Goal: Task Accomplishment & Management: Use online tool/utility

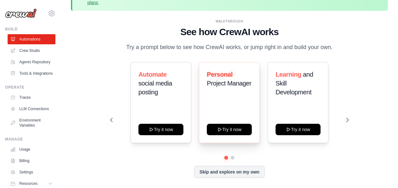
scroll to position [28, 0]
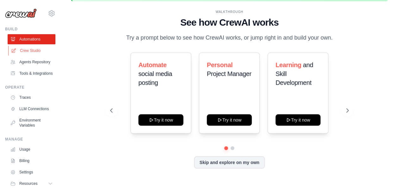
click at [29, 53] on link "Crew Studio" at bounding box center [32, 51] width 48 height 10
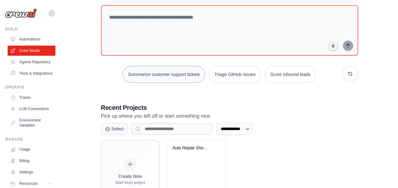
scroll to position [94, 0]
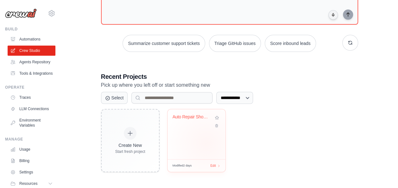
click at [206, 143] on div "Auto Repair Shop Management System" at bounding box center [197, 134] width 58 height 50
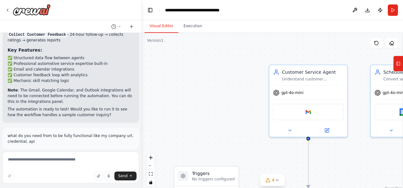
scroll to position [1220, 0]
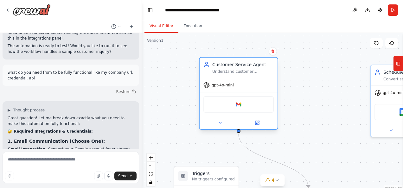
drag, startPoint x: 285, startPoint y: 88, endPoint x: 210, endPoint y: 80, distance: 75.3
click at [211, 80] on div "gpt-4o-mini" at bounding box center [239, 85] width 78 height 14
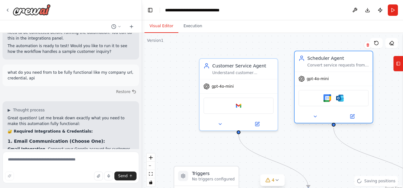
drag, startPoint x: 365, startPoint y: 87, endPoint x: 303, endPoint y: 77, distance: 63.2
click at [303, 77] on div "gpt-4o-mini" at bounding box center [313, 79] width 30 height 6
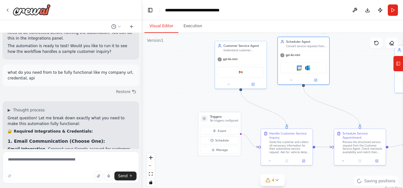
drag, startPoint x: 202, startPoint y: 113, endPoint x: 179, endPoint y: 71, distance: 47.4
click at [179, 71] on div ".deletable-edge-delete-btn { width: 20px; height: 20px; border: 0px solid #ffff…" at bounding box center [272, 112] width 261 height 158
drag, startPoint x: 219, startPoint y: 120, endPoint x: 174, endPoint y: 94, distance: 51.1
click at [174, 94] on p "No triggers configured" at bounding box center [182, 95] width 28 height 3
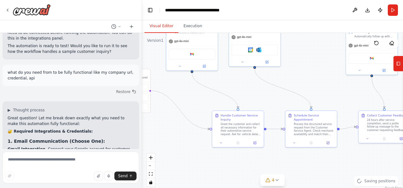
drag, startPoint x: 308, startPoint y: 117, endPoint x: 259, endPoint y: 99, distance: 52.0
click at [259, 99] on div ".deletable-edge-delete-btn { width: 20px; height: 20px; border: 0px solid #ffff…" at bounding box center [272, 112] width 261 height 158
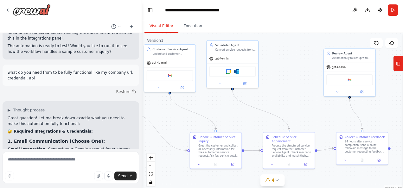
drag, startPoint x: 329, startPoint y: 77, endPoint x: 307, endPoint y: 98, distance: 30.9
click at [307, 98] on div ".deletable-edge-delete-btn { width: 20px; height: 20px; border: 0px solid #ffff…" at bounding box center [272, 112] width 261 height 158
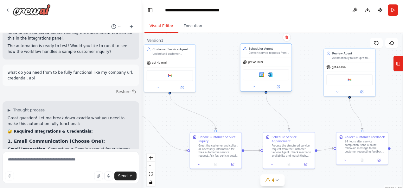
drag, startPoint x: 238, startPoint y: 65, endPoint x: 272, endPoint y: 69, distance: 34.6
click at [272, 69] on div "Google calendar Microsoft outlook" at bounding box center [265, 75] width 51 height 16
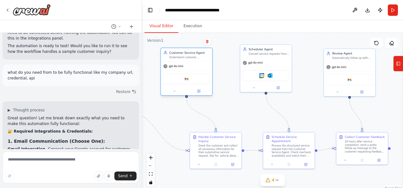
drag, startPoint x: 189, startPoint y: 60, endPoint x: 205, endPoint y: 62, distance: 16.6
click at [205, 62] on div "gpt-4o-mini" at bounding box center [186, 66] width 51 height 9
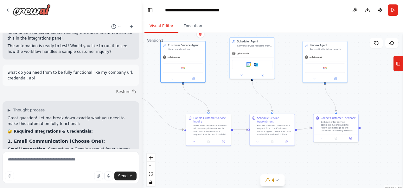
drag, startPoint x: 230, startPoint y: 115, endPoint x: 221, endPoint y: 99, distance: 18.4
click at [221, 99] on div ".deletable-edge-delete-btn { width: 20px; height: 20px; border: 0px solid #ffff…" at bounding box center [272, 112] width 261 height 158
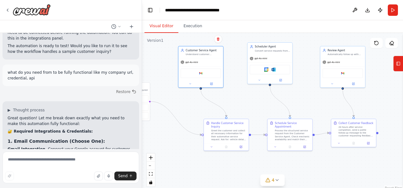
drag, startPoint x: 292, startPoint y: 91, endPoint x: 310, endPoint y: 96, distance: 18.5
click at [310, 96] on div ".deletable-edge-delete-btn { width: 20px; height: 20px; border: 0px solid #ffff…" at bounding box center [272, 112] width 261 height 158
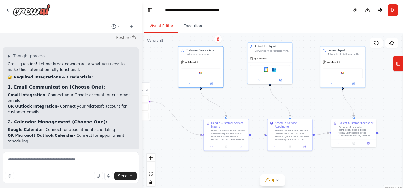
scroll to position [1283, 0]
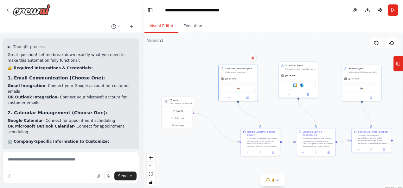
click at [258, 52] on div ".deletable-edge-delete-btn { width: 20px; height: 20px; border: 0px solid #ffff…" at bounding box center [272, 112] width 261 height 158
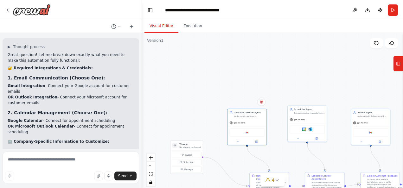
drag, startPoint x: 258, startPoint y: 52, endPoint x: 269, endPoint y: 114, distance: 63.7
click at [269, 114] on div ".deletable-edge-delete-btn { width: 20px; height: 20px; border: 0px solid #ffff…" at bounding box center [272, 112] width 261 height 158
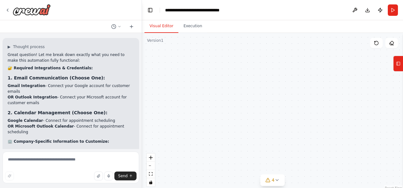
drag, startPoint x: 250, startPoint y: 49, endPoint x: 248, endPoint y: 138, distance: 88.7
click at [248, 138] on div ".deletable-edge-delete-btn { width: 20px; height: 20px; border: 0px solid #ffff…" at bounding box center [272, 112] width 261 height 158
click at [213, 11] on div "**********" at bounding box center [204, 10] width 79 height 6
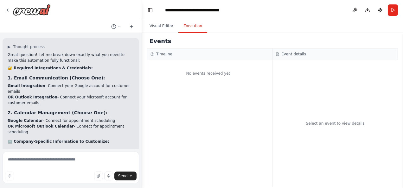
click at [185, 29] on button "Execution" at bounding box center [192, 26] width 29 height 13
click at [165, 26] on button "Visual Editor" at bounding box center [161, 26] width 34 height 13
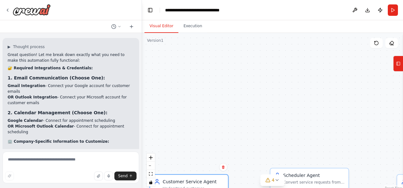
drag, startPoint x: 267, startPoint y: 114, endPoint x: 220, endPoint y: 47, distance: 82.3
click at [221, 48] on div ".deletable-edge-delete-btn { width: 20px; height: 20px; border: 0px solid #ffff…" at bounding box center [272, 112] width 261 height 158
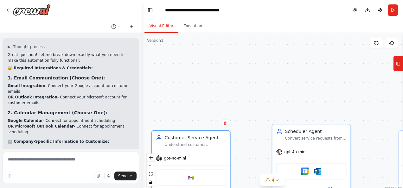
drag, startPoint x: 268, startPoint y: 123, endPoint x: 293, endPoint y: 46, distance: 81.1
click at [291, 56] on div ".deletable-edge-delete-btn { width: 20px; height: 20px; border: 0px solid #ffff…" at bounding box center [272, 112] width 261 height 158
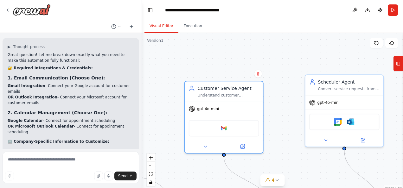
drag, startPoint x: 188, startPoint y: 79, endPoint x: 209, endPoint y: 65, distance: 24.9
click at [209, 65] on div ".deletable-edge-delete-btn { width: 20px; height: 20px; border: 0px solid #ffff…" at bounding box center [272, 112] width 261 height 158
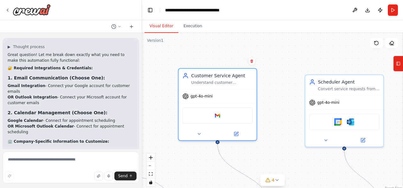
drag, startPoint x: 199, startPoint y: 78, endPoint x: 193, endPoint y: 59, distance: 20.2
click at [193, 59] on div ".deletable-edge-delete-btn { width: 20px; height: 20px; border: 0px solid #ffff…" at bounding box center [272, 112] width 261 height 158
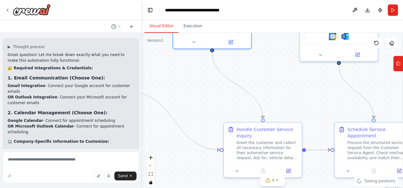
drag, startPoint x: 280, startPoint y: 141, endPoint x: 272, endPoint y: 46, distance: 95.1
click at [272, 46] on div ".deletable-edge-delete-btn { width: 20px; height: 20px; border: 0px solid #ffff…" at bounding box center [272, 112] width 261 height 158
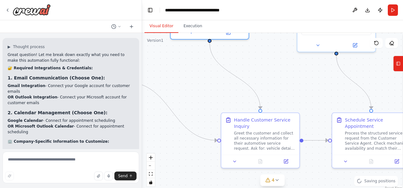
drag, startPoint x: 314, startPoint y: 99, endPoint x: 244, endPoint y: 75, distance: 73.7
click at [244, 75] on div ".deletable-edge-delete-btn { width: 20px; height: 20px; border: 0px solid #ffff…" at bounding box center [272, 112] width 261 height 158
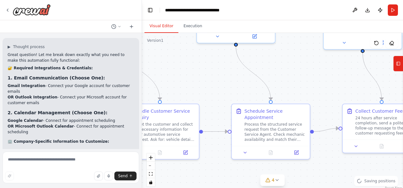
drag, startPoint x: 337, startPoint y: 74, endPoint x: 252, endPoint y: 104, distance: 89.9
click at [252, 103] on div ".deletable-edge-delete-btn { width: 20px; height: 20px; border: 0px solid #ffff…" at bounding box center [272, 112] width 261 height 158
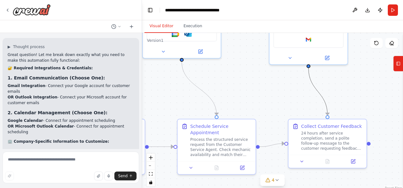
drag, startPoint x: 315, startPoint y: 87, endPoint x: 286, endPoint y: 106, distance: 34.7
click at [286, 106] on div ".deletable-edge-delete-btn { width: 20px; height: 20px; border: 0px solid #ffff…" at bounding box center [272, 112] width 261 height 158
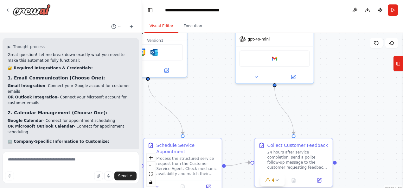
drag, startPoint x: 374, startPoint y: 94, endPoint x: 336, endPoint y: 121, distance: 47.1
click at [336, 120] on div ".deletable-edge-delete-btn { width: 20px; height: 20px; border: 0px solid #ffff…" at bounding box center [272, 112] width 261 height 158
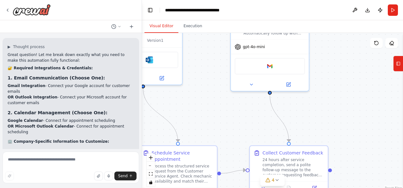
drag, startPoint x: 57, startPoint y: 94, endPoint x: 63, endPoint y: 92, distance: 6.1
click at [63, 157] on ul "Service types offered (oil change, brake repair, engine diagnostics, etc.) Typi…" at bounding box center [71, 171] width 126 height 29
drag, startPoint x: 63, startPoint y: 92, endPoint x: 67, endPoint y: 116, distance: 24.5
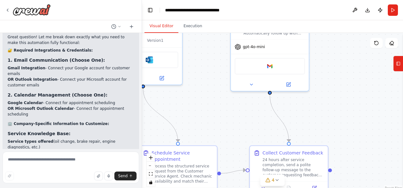
scroll to position [1315, 0]
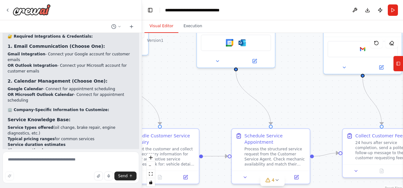
drag, startPoint x: 187, startPoint y: 113, endPoint x: 279, endPoint y: 96, distance: 94.4
click at [279, 96] on div ".deletable-edge-delete-btn { width: 20px; height: 20px; border: 0px solid #ffff…" at bounding box center [272, 112] width 261 height 158
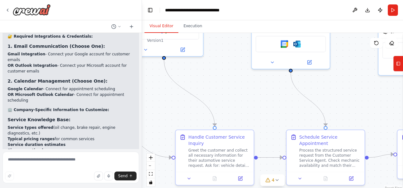
drag, startPoint x: 160, startPoint y: 98, endPoint x: 213, endPoint y: 99, distance: 53.2
click at [213, 99] on div ".deletable-edge-delete-btn { width: 20px; height: 20px; border: 0px solid #ffff…" at bounding box center [272, 112] width 261 height 158
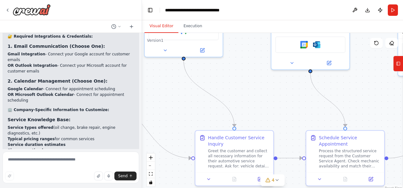
drag, startPoint x: 227, startPoint y: 98, endPoint x: 247, endPoint y: 99, distance: 19.7
click at [247, 99] on div ".deletable-edge-delete-btn { width: 20px; height: 20px; border: 0px solid #ffff…" at bounding box center [272, 112] width 261 height 158
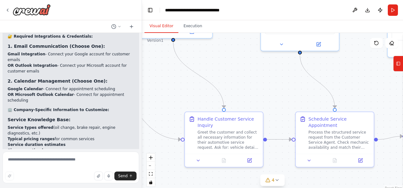
drag, startPoint x: 255, startPoint y: 106, endPoint x: 245, endPoint y: 86, distance: 23.0
click at [245, 86] on div ".deletable-edge-delete-btn { width: 20px; height: 20px; border: 0px solid #ffff…" at bounding box center [272, 112] width 261 height 158
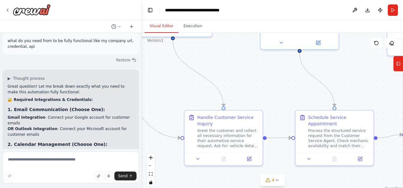
scroll to position [1220, 0]
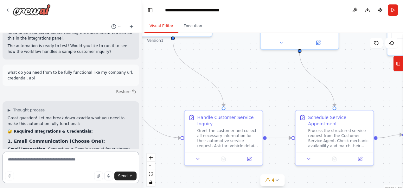
click at [44, 160] on textarea at bounding box center [71, 168] width 137 height 32
type textarea "*"
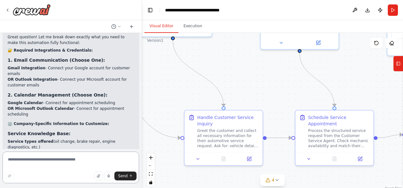
scroll to position [1315, 0]
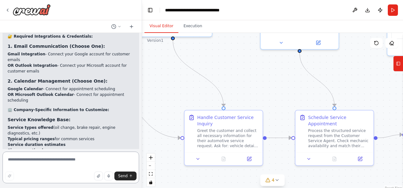
click at [58, 157] on textarea at bounding box center [71, 168] width 137 height 32
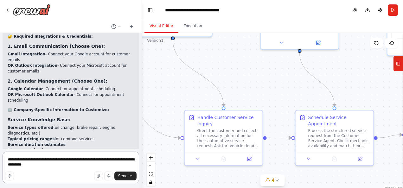
click at [42, 166] on textarea "**********" at bounding box center [71, 168] width 137 height 32
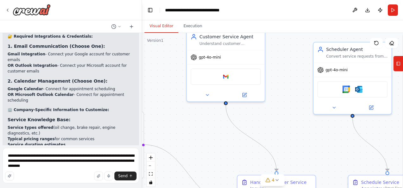
drag, startPoint x: 260, startPoint y: 86, endPoint x: 313, endPoint y: 151, distance: 84.0
click at [313, 151] on div ".deletable-edge-delete-btn { width: 20px; height: 20px; border: 0px solid #ffff…" at bounding box center [272, 112] width 261 height 158
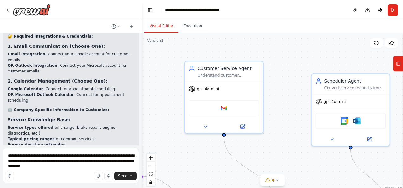
drag, startPoint x: 293, startPoint y: 94, endPoint x: 292, endPoint y: 126, distance: 31.7
click at [292, 126] on div ".deletable-edge-delete-btn { width: 20px; height: 20px; border: 0px solid #ffff…" at bounding box center [272, 112] width 261 height 158
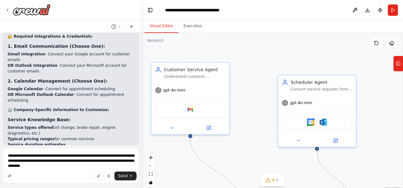
drag, startPoint x: 288, startPoint y: 89, endPoint x: 242, endPoint y: 93, distance: 46.1
click at [235, 94] on div ".deletable-edge-delete-btn { width: 20px; height: 20px; border: 0px solid #ffff…" at bounding box center [272, 112] width 261 height 158
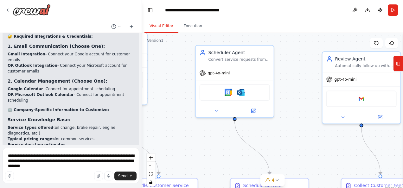
drag, startPoint x: 367, startPoint y: 87, endPoint x: 303, endPoint y: 54, distance: 71.9
click at [303, 54] on div ".deletable-edge-delete-btn { width: 20px; height: 20px; border: 0px solid #ffff…" at bounding box center [272, 112] width 261 height 158
click at [37, 166] on textarea "**********" at bounding box center [71, 165] width 137 height 35
type textarea "**********"
click at [126, 176] on span "Send" at bounding box center [123, 176] width 10 height 5
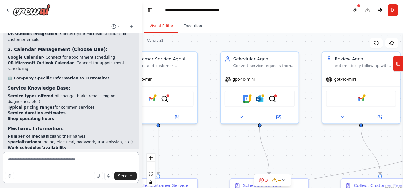
scroll to position [1378, 0]
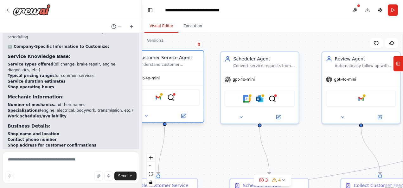
drag, startPoint x: 178, startPoint y: 76, endPoint x: 196, endPoint y: 75, distance: 18.4
click at [196, 75] on div "gpt-4o-mini" at bounding box center [165, 78] width 78 height 14
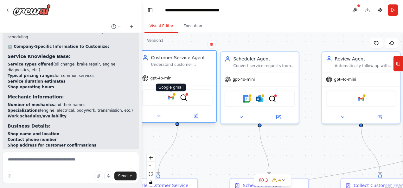
click at [173, 99] on img at bounding box center [171, 98] width 8 height 8
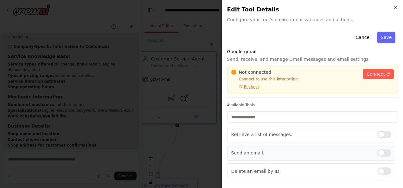
scroll to position [0, 0]
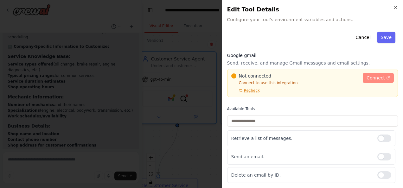
click at [376, 78] on span "Connect" at bounding box center [376, 78] width 18 height 6
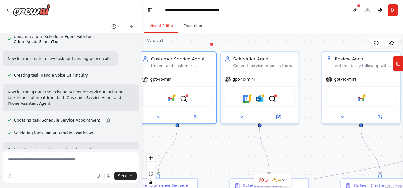
scroll to position [1911, 0]
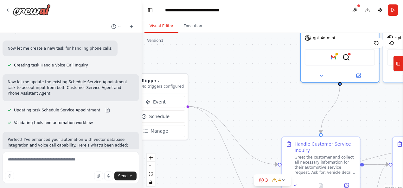
drag, startPoint x: 198, startPoint y: 145, endPoint x: 362, endPoint y: 104, distance: 169.3
click at [362, 104] on div ".deletable-edge-delete-btn { width: 20px; height: 20px; border: 0px solid #ffff…" at bounding box center [272, 112] width 261 height 158
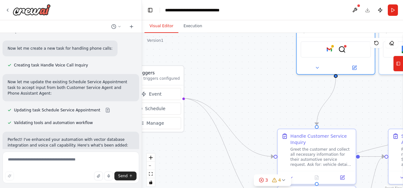
drag, startPoint x: 259, startPoint y: 104, endPoint x: 217, endPoint y: 97, distance: 42.5
click at [217, 97] on div ".deletable-edge-delete-btn { width: 20px; height: 20px; border: 0px solid #ffff…" at bounding box center [272, 112] width 261 height 158
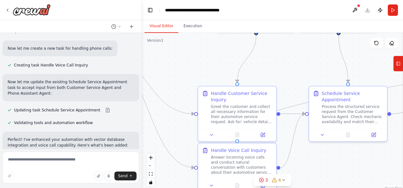
drag, startPoint x: 348, startPoint y: 117, endPoint x: 305, endPoint y: 74, distance: 61.4
click at [305, 74] on div ".deletable-edge-delete-btn { width: 20px; height: 20px; border: 0px solid #ffff…" at bounding box center [272, 112] width 261 height 158
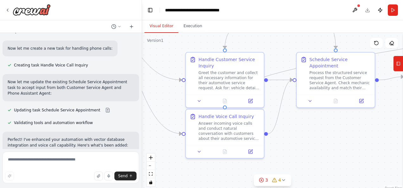
drag, startPoint x: 303, startPoint y: 169, endPoint x: 286, endPoint y: 118, distance: 53.6
click at [286, 118] on div ".deletable-edge-delete-btn { width: 20px; height: 20px; border: 0px solid #ffff…" at bounding box center [272, 112] width 261 height 158
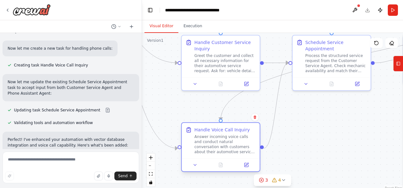
drag, startPoint x: 200, startPoint y: 122, endPoint x: 198, endPoint y: 154, distance: 32.1
click at [198, 154] on div "Answer incoming voice calls and conduct natural conversation with customers abo…" at bounding box center [225, 144] width 61 height 20
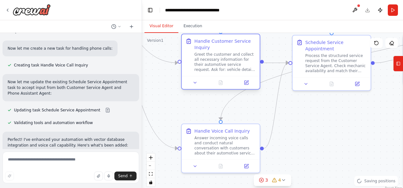
drag, startPoint x: 193, startPoint y: 64, endPoint x: 181, endPoint y: 64, distance: 11.4
click at [186, 64] on div "Handle Customer Service Inquiry Greet the customer and collect all necessary in…" at bounding box center [221, 55] width 70 height 34
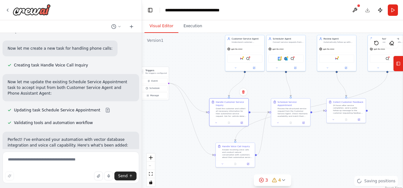
drag, startPoint x: 351, startPoint y: 132, endPoint x: 292, endPoint y: 154, distance: 63.0
click at [292, 154] on div ".deletable-edge-delete-btn { width: 20px; height: 20px; border: 0px solid #ffff…" at bounding box center [272, 112] width 261 height 158
drag, startPoint x: 284, startPoint y: 152, endPoint x: 311, endPoint y: 149, distance: 26.8
click at [311, 149] on div ".deletable-edge-delete-btn { width: 20px; height: 20px; border: 0px solid #ffff…" at bounding box center [272, 112] width 261 height 158
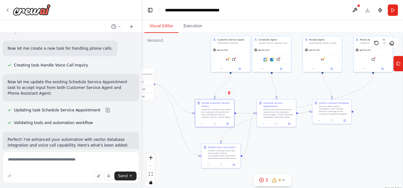
drag, startPoint x: 337, startPoint y: 148, endPoint x: 324, endPoint y: 148, distance: 13.3
click at [324, 148] on div ".deletable-edge-delete-btn { width: 20px; height: 20px; border: 0px solid #ffff…" at bounding box center [272, 112] width 261 height 158
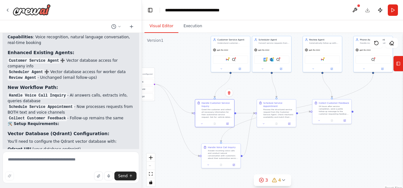
scroll to position [2133, 0]
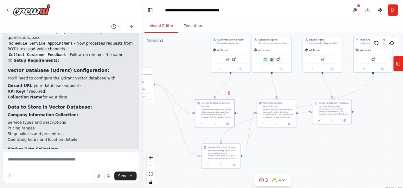
drag, startPoint x: 74, startPoint y: 126, endPoint x: 74, endPoint y: 106, distance: 20.6
click at [74, 106] on div "Perfect! I've enhanced your automation with vector database integration and voi…" at bounding box center [71, 104] width 126 height 378
drag, startPoint x: 74, startPoint y: 106, endPoint x: 60, endPoint y: 62, distance: 45.6
click at [60, 146] on p "Worker Data Collection:" at bounding box center [71, 149] width 126 height 6
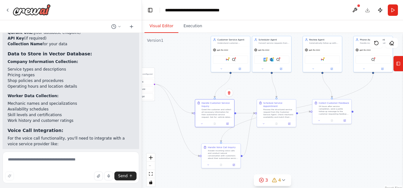
scroll to position [2196, 0]
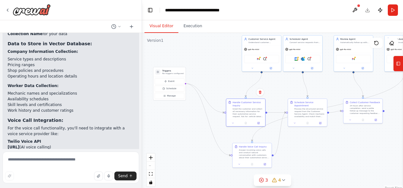
drag, startPoint x: 158, startPoint y: 125, endPoint x: 189, endPoint y: 124, distance: 31.1
click at [189, 124] on div ".deletable-edge-delete-btn { width: 20px; height: 20px; border: 0px solid #ffff…" at bounding box center [272, 112] width 261 height 158
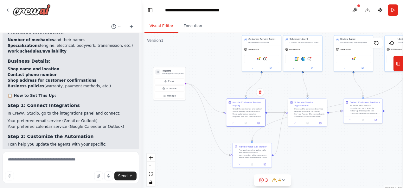
scroll to position [1372, 0]
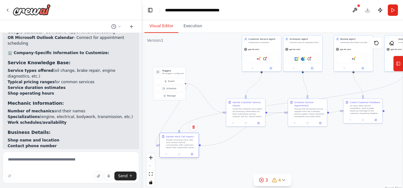
drag, startPoint x: 251, startPoint y: 154, endPoint x: 176, endPoint y: 144, distance: 75.7
click at [176, 144] on div "Answer incoming voice calls and conduct natural conversation with customers abo…" at bounding box center [181, 144] width 31 height 10
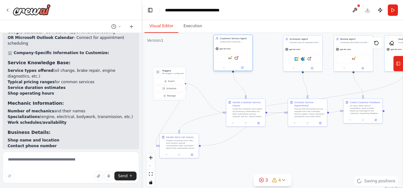
drag, startPoint x: 261, startPoint y: 51, endPoint x: 231, endPoint y: 49, distance: 29.8
click at [231, 49] on div "gpt-4o-mini" at bounding box center [233, 48] width 39 height 7
drag, startPoint x: 299, startPoint y: 48, endPoint x: 281, endPoint y: 50, distance: 18.5
click at [281, 50] on div "gpt-4o-mini" at bounding box center [290, 51] width 39 height 7
drag, startPoint x: 360, startPoint y: 49, endPoint x: 332, endPoint y: 49, distance: 28.2
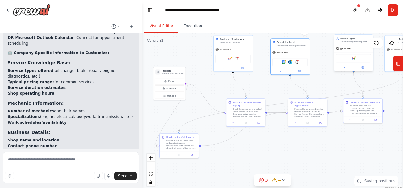
click at [334, 49] on div "gpt-4o-mini" at bounding box center [353, 48] width 39 height 7
drag, startPoint x: 392, startPoint y: 44, endPoint x: 371, endPoint y: 48, distance: 21.8
click at [371, 48] on div "Version 1 Show Tools Hide Agents .deletable-edge-delete-btn { width: 20px; heig…" at bounding box center [272, 112] width 261 height 158
click at [371, 48] on div ".deletable-edge-delete-btn { width: 20px; height: 20px; border: 0px solid #ffff…" at bounding box center [272, 112] width 261 height 158
drag, startPoint x: 396, startPoint y: 46, endPoint x: 379, endPoint y: 48, distance: 17.2
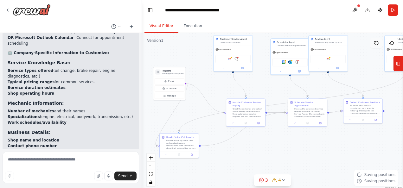
click at [379, 48] on div "Show Tools Hide Agents" at bounding box center [384, 43] width 28 height 10
click at [343, 157] on div ".deletable-edge-delete-btn { width: 20px; height: 20px; border: 0px solid #ffff…" at bounding box center [272, 112] width 261 height 158
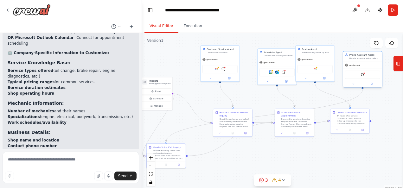
drag, startPoint x: 399, startPoint y: 40, endPoint x: 357, endPoint y: 56, distance: 44.8
click at [357, 56] on div "Phone Assistant Agent Handle incoming voice calls from customers, extract servi…" at bounding box center [365, 56] width 31 height 6
drag, startPoint x: 161, startPoint y: 84, endPoint x: 177, endPoint y: 69, distance: 22.2
click at [177, 69] on div "Triggers No triggers configured" at bounding box center [175, 70] width 21 height 6
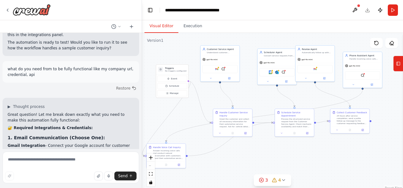
scroll to position [1214, 0]
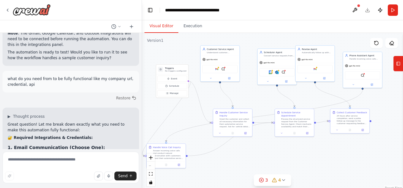
drag, startPoint x: 62, startPoint y: 102, endPoint x: 90, endPoint y: 98, distance: 28.5
click at [90, 164] on li "OR Outlook Integration - Connect your Microsoft account for customer emails" at bounding box center [71, 169] width 126 height 11
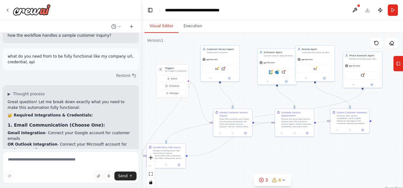
scroll to position [1245, 0]
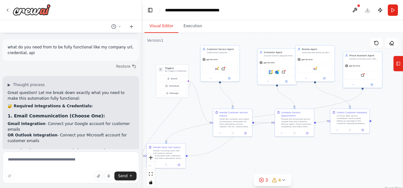
click at [80, 177] on strong "🏢 Company-Specific Information to Customize:" at bounding box center [59, 179] width 102 height 4
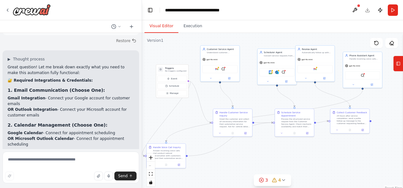
scroll to position [1277, 0]
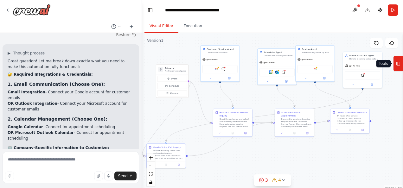
click at [401, 63] on button "Tools" at bounding box center [398, 64] width 10 height 16
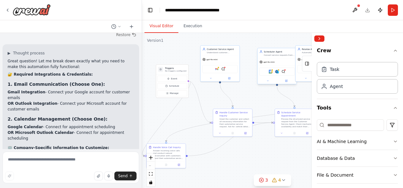
click at [279, 54] on div "Scheduler Agent Convert service requests from the Customer Service Agent into c…" at bounding box center [279, 53] width 31 height 6
click at [351, 67] on div "Task" at bounding box center [357, 69] width 81 height 15
click at [349, 92] on div "Agent" at bounding box center [357, 86] width 81 height 15
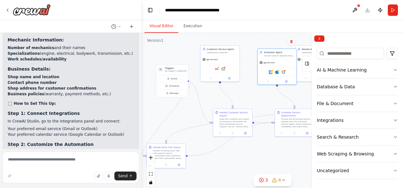
scroll to position [1404, 0]
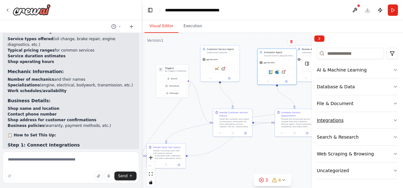
click at [345, 122] on button "Integrations" at bounding box center [357, 120] width 81 height 16
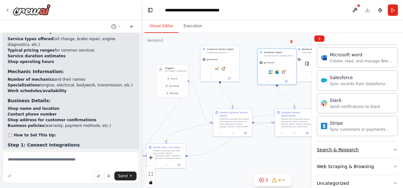
scroll to position [461, 0]
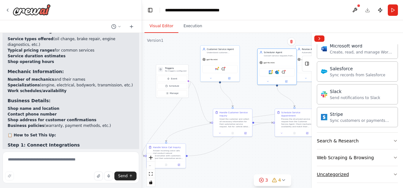
click at [368, 170] on button "Uncategorized" at bounding box center [357, 174] width 81 height 16
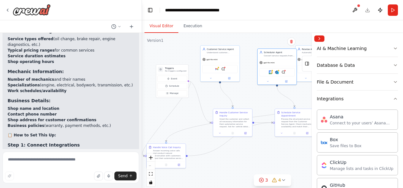
scroll to position [76, 0]
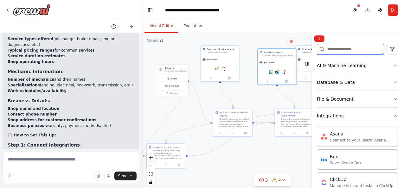
click at [347, 49] on input at bounding box center [350, 48] width 67 height 11
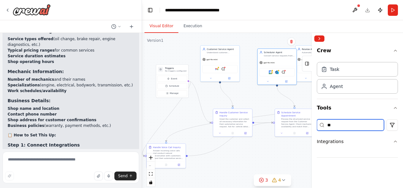
scroll to position [0, 0]
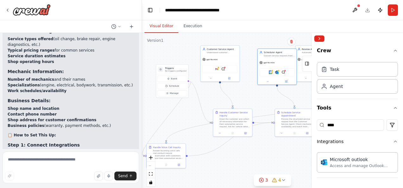
click at [207, 88] on div ".deletable-edge-delete-btn { width: 20px; height: 20px; border: 0px solid #ffff…" at bounding box center [272, 112] width 261 height 158
click at [216, 68] on img at bounding box center [217, 69] width 4 height 4
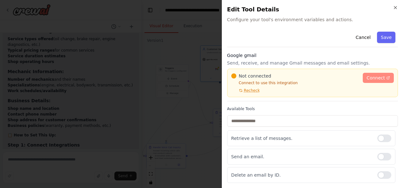
click at [369, 80] on span "Connect" at bounding box center [376, 78] width 18 height 6
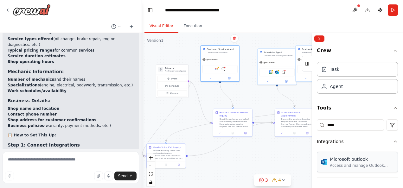
click at [363, 158] on div "Microsoft outlook" at bounding box center [362, 159] width 64 height 6
click at [367, 164] on div "Access and manage Outlook emails, calendar events, and contacts." at bounding box center [362, 165] width 64 height 5
click at [351, 165] on div "Access and manage Outlook emails, calendar events, and contacts." at bounding box center [362, 165] width 64 height 5
click at [268, 148] on div ".deletable-edge-delete-btn { width: 20px; height: 20px; border: 0px solid #ffff…" at bounding box center [272, 112] width 261 height 158
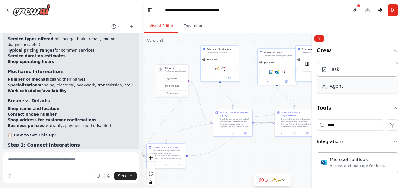
click at [351, 81] on div "Agent" at bounding box center [357, 86] width 81 height 15
click at [354, 72] on div "Task" at bounding box center [357, 69] width 81 height 15
click at [359, 164] on div "Access and manage Outlook emails, calendar events, and contacts." at bounding box center [362, 165] width 64 height 5
click at [334, 144] on button "Integrations" at bounding box center [357, 141] width 81 height 16
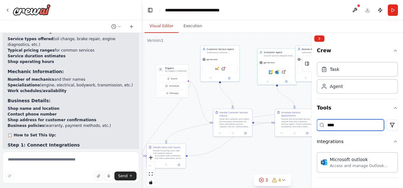
click at [362, 130] on input "****" at bounding box center [350, 124] width 67 height 11
type input "*"
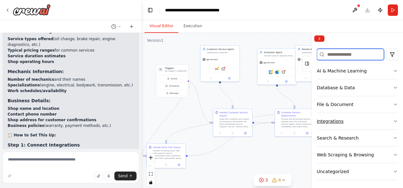
scroll to position [72, 0]
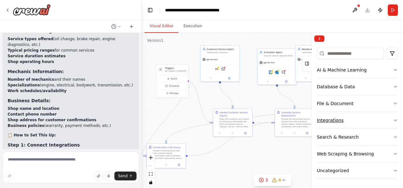
click at [358, 118] on button "Integrations" at bounding box center [357, 120] width 81 height 16
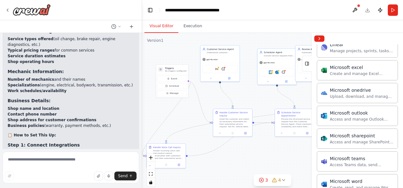
scroll to position [357, 0]
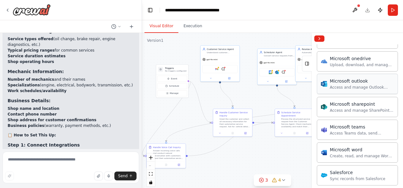
click at [359, 85] on div "Access and manage Outlook emails, calendar events, and contacts." at bounding box center [362, 87] width 64 height 5
click at [224, 69] on img at bounding box center [223, 69] width 4 height 4
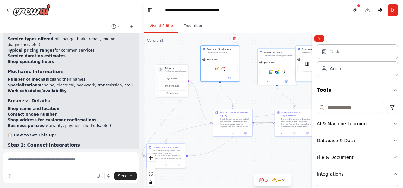
scroll to position [0, 0]
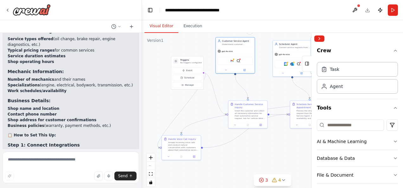
drag, startPoint x: 180, startPoint y: 121, endPoint x: 195, endPoint y: 113, distance: 17.1
click at [195, 113] on div ".deletable-edge-delete-btn { width: 20px; height: 20px; border: 0px solid #ffff…" at bounding box center [272, 112] width 261 height 158
click at [264, 80] on div ".deletable-edge-delete-btn { width: 20px; height: 20px; border: 0px solid #ffff…" at bounding box center [272, 112] width 261 height 158
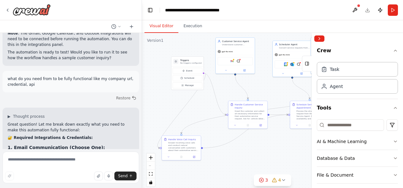
scroll to position [1245, 0]
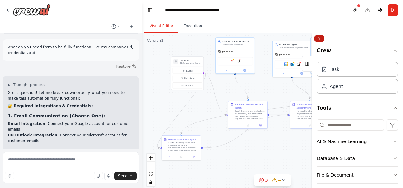
click at [315, 39] on button "Collapse right sidebar" at bounding box center [319, 38] width 10 height 6
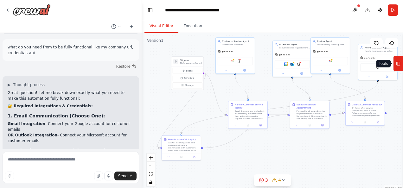
click at [399, 61] on icon at bounding box center [398, 64] width 4 height 10
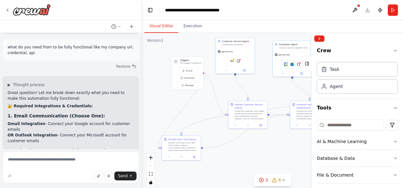
click at [258, 89] on div ".deletable-edge-delete-btn { width: 20px; height: 20px; border: 0px solid #ffff…" at bounding box center [272, 112] width 261 height 158
click at [242, 71] on button at bounding box center [244, 70] width 18 height 4
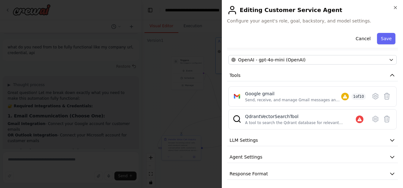
scroll to position [55, 0]
click at [282, 92] on div "Google gmail" at bounding box center [293, 93] width 96 height 6
click at [373, 97] on icon at bounding box center [375, 96] width 5 height 6
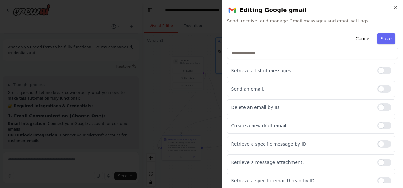
scroll to position [70, 0]
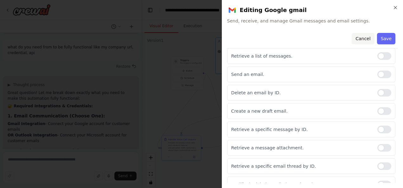
click at [361, 38] on button "Cancel" at bounding box center [363, 38] width 22 height 11
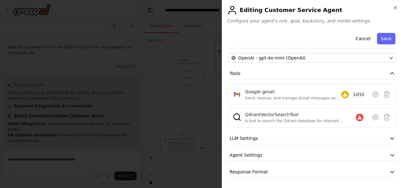
scroll to position [55, 0]
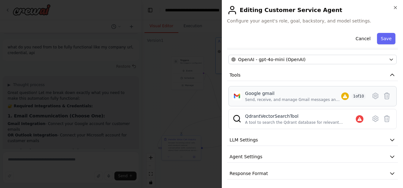
click at [272, 97] on div "Send, receive, and manage Gmail messages and email settings." at bounding box center [293, 99] width 96 height 5
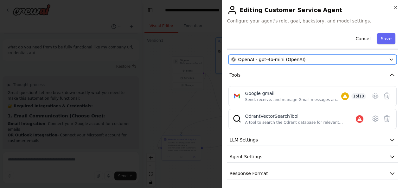
click at [361, 56] on div "OpenAI - gpt-4o-mini (OpenAI)" at bounding box center [308, 59] width 155 height 6
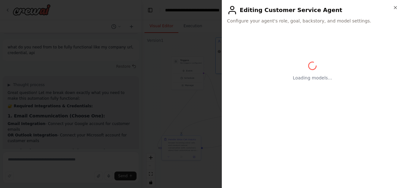
scroll to position [0, 0]
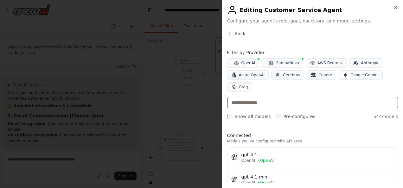
click at [277, 103] on input "text" at bounding box center [312, 102] width 171 height 11
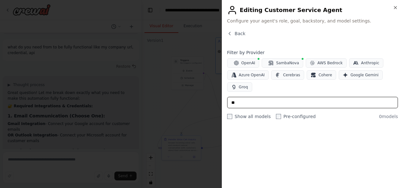
type input "*"
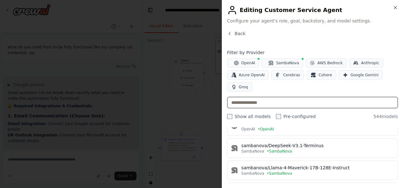
scroll to position [127, 0]
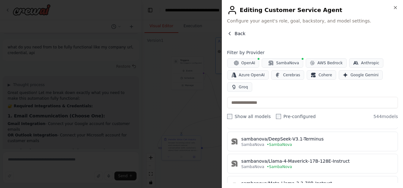
click at [236, 33] on span "Back" at bounding box center [240, 33] width 11 height 6
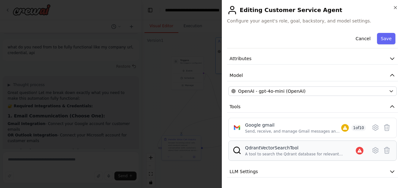
scroll to position [32, 0]
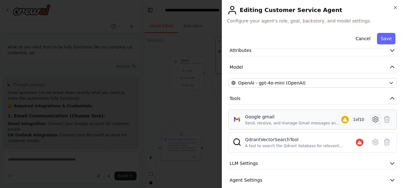
click at [372, 118] on icon at bounding box center [376, 120] width 8 height 8
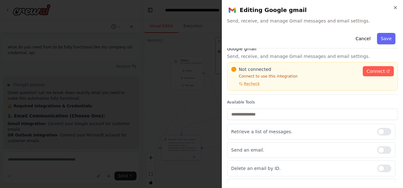
scroll to position [0, 0]
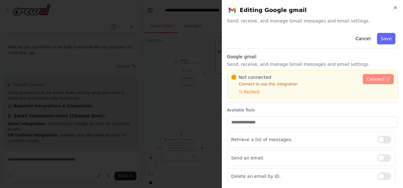
click at [367, 82] on link "Connect" at bounding box center [378, 79] width 31 height 10
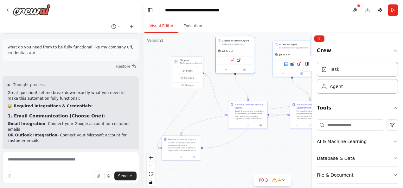
click at [236, 44] on div "Understand customer automotive service needs, provide initial estimates and ser…" at bounding box center [237, 44] width 31 height 3
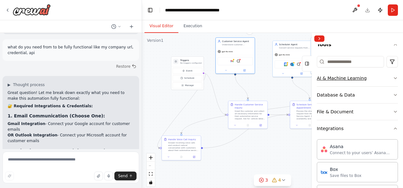
scroll to position [32, 0]
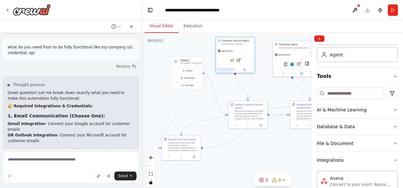
click at [225, 71] on button at bounding box center [226, 70] width 18 height 4
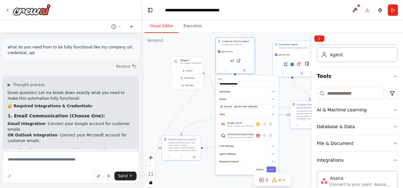
click at [255, 78] on label "Role" at bounding box center [247, 79] width 58 height 3
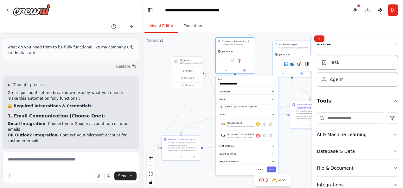
scroll to position [0, 0]
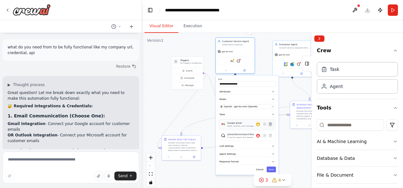
click at [271, 125] on icon at bounding box center [270, 124] width 3 height 3
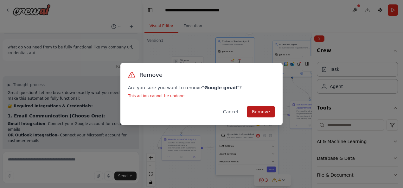
click at [261, 110] on button "Remove" at bounding box center [261, 111] width 28 height 11
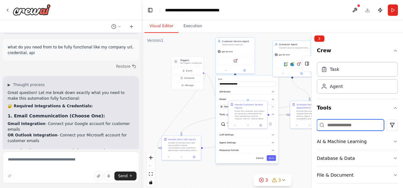
click at [341, 130] on input at bounding box center [350, 124] width 67 height 11
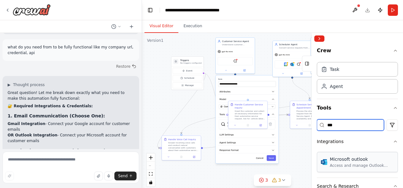
type input "***"
click at [357, 159] on div "Microsoft outlook" at bounding box center [362, 159] width 64 height 6
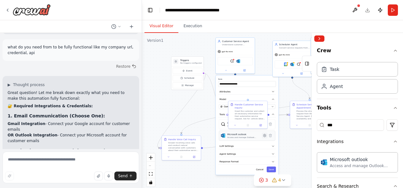
click at [264, 134] on icon at bounding box center [264, 135] width 3 height 3
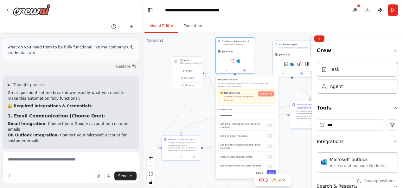
click at [265, 96] on link "Connect" at bounding box center [266, 94] width 16 height 5
click at [320, 39] on button "Collapse right sidebar" at bounding box center [319, 38] width 10 height 6
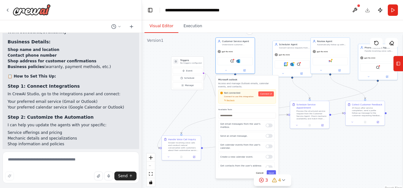
scroll to position [1404, 0]
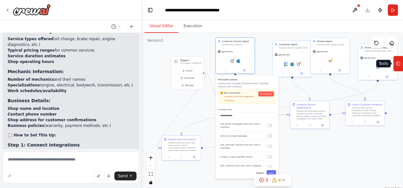
click at [399, 63] on icon at bounding box center [398, 64] width 4 height 10
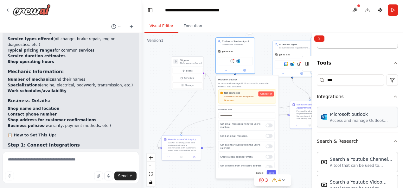
scroll to position [63, 0]
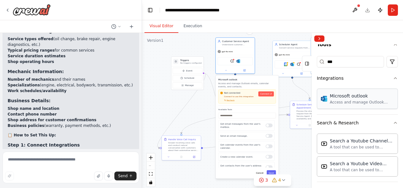
click at [363, 95] on div "Microsoft outlook" at bounding box center [362, 96] width 64 height 6
click at [361, 98] on div "Microsoft outlook" at bounding box center [362, 96] width 64 height 6
click at [359, 101] on div "Access and manage Outlook emails, calendar events, and contacts." at bounding box center [362, 102] width 64 height 5
click at [383, 96] on div "Microsoft outlook" at bounding box center [362, 96] width 64 height 6
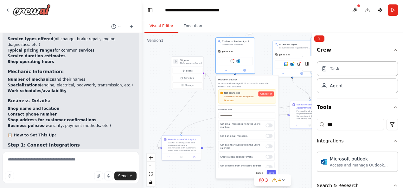
scroll to position [0, 0]
click at [352, 69] on div "Task" at bounding box center [357, 69] width 81 height 15
click at [345, 89] on div "Agent" at bounding box center [357, 86] width 81 height 15
click at [266, 95] on span "Connect" at bounding box center [264, 94] width 9 height 3
click at [53, 162] on textarea at bounding box center [71, 168] width 137 height 32
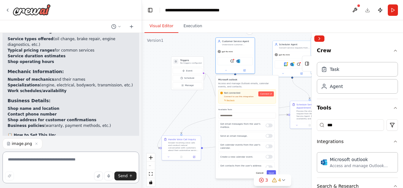
paste textarea "*"
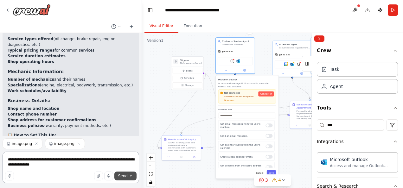
type textarea "**********"
click at [124, 176] on span "Send" at bounding box center [123, 176] width 10 height 5
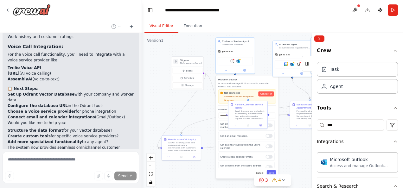
scroll to position [2282, 0]
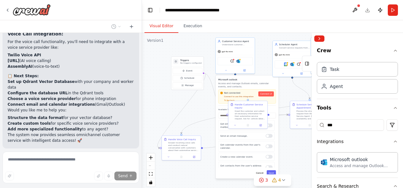
click at [169, 106] on div ".deletable-edge-delete-btn { width: 20px; height: 20px; border: 0px solid #ffff…" at bounding box center [272, 112] width 261 height 158
click at [286, 63] on img at bounding box center [286, 64] width 4 height 4
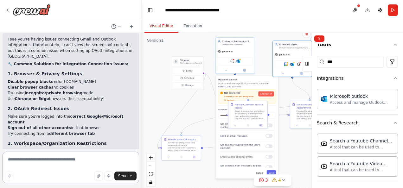
scroll to position [2477, 0]
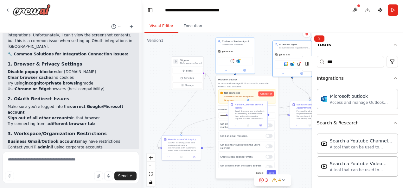
click at [159, 106] on div ".deletable-edge-delete-btn { width: 20px; height: 20px; border: 0px solid #ffff…" at bounding box center [272, 112] width 261 height 158
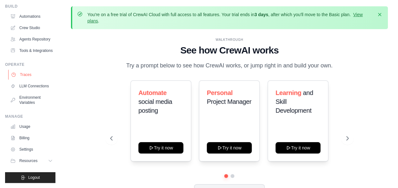
scroll to position [38, 0]
click at [25, 70] on link "Traces" at bounding box center [32, 75] width 48 height 10
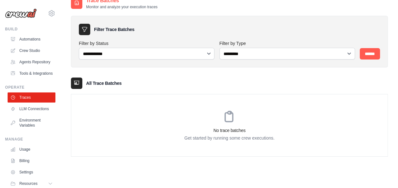
scroll to position [41, 0]
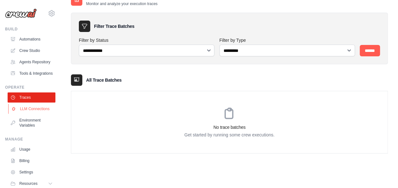
click at [25, 114] on link "LLM Connections" at bounding box center [32, 109] width 48 height 10
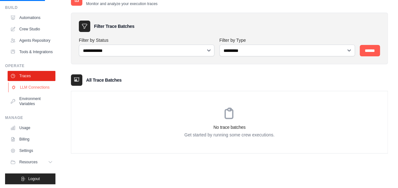
scroll to position [32, 0]
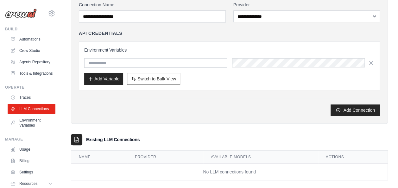
scroll to position [83, 0]
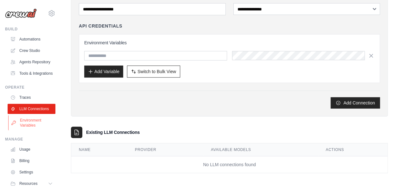
click at [29, 131] on link "Environment Variables" at bounding box center [32, 122] width 48 height 15
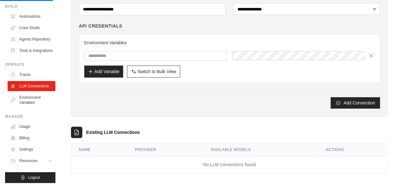
scroll to position [32, 0]
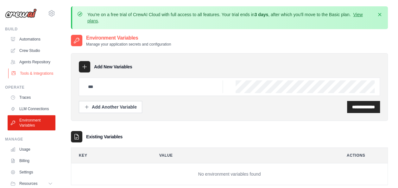
click at [33, 79] on link "Tools & Integrations" at bounding box center [32, 73] width 48 height 10
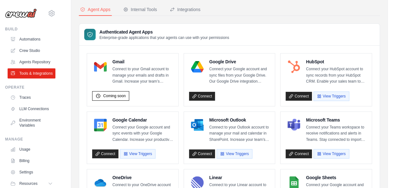
scroll to position [63, 0]
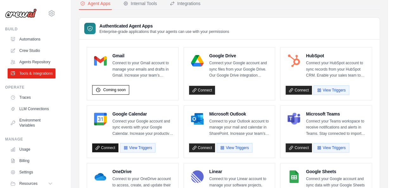
click at [106, 151] on link "Connect" at bounding box center [105, 148] width 26 height 9
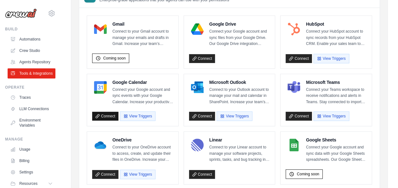
click at [106, 114] on link "Connect" at bounding box center [105, 116] width 26 height 9
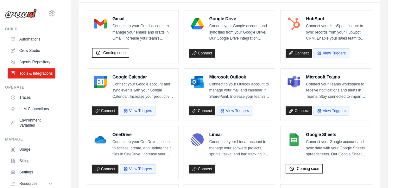
scroll to position [127, 0]
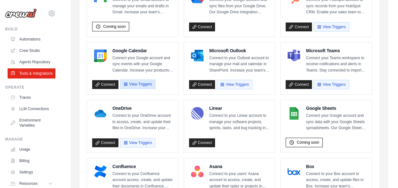
click at [147, 87] on button "View Triggers" at bounding box center [137, 85] width 35 height 10
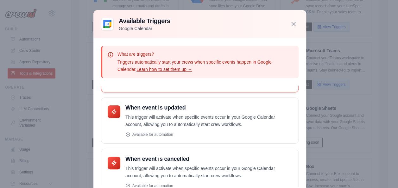
scroll to position [149, 0]
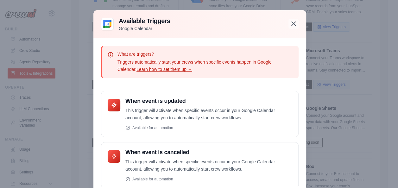
click at [296, 21] on button "button" at bounding box center [294, 24] width 10 height 10
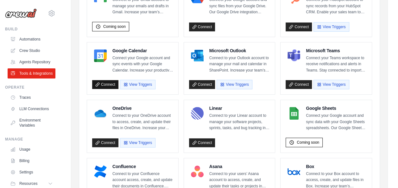
click at [103, 84] on link "Connect" at bounding box center [105, 84] width 26 height 9
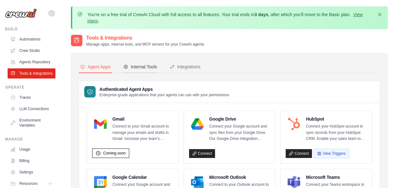
click at [144, 66] on div "Internal Tools" at bounding box center [140, 67] width 34 height 6
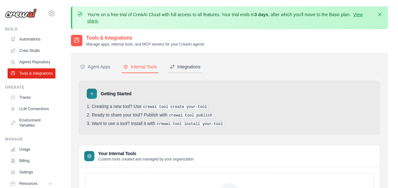
click at [189, 66] on div "Integrations" at bounding box center [185, 67] width 31 height 6
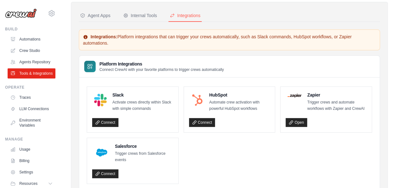
scroll to position [16, 0]
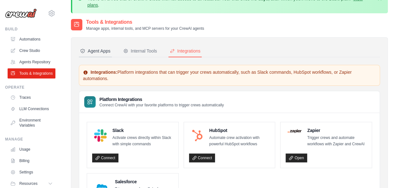
click at [106, 54] on button "Agent Apps" at bounding box center [95, 51] width 33 height 12
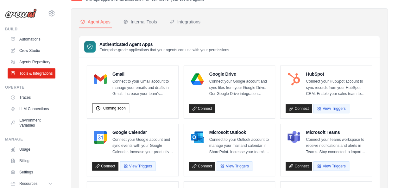
scroll to position [79, 0]
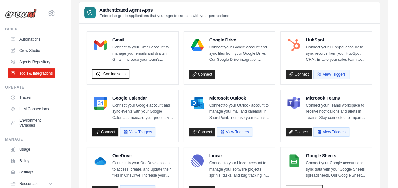
click at [102, 129] on link "Connect" at bounding box center [105, 132] width 26 height 9
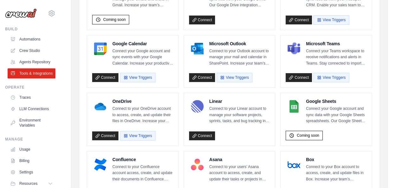
scroll to position [143, 0]
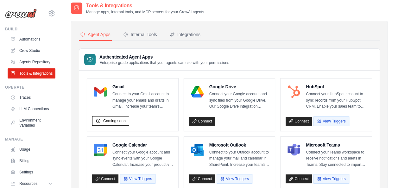
scroll to position [32, 0]
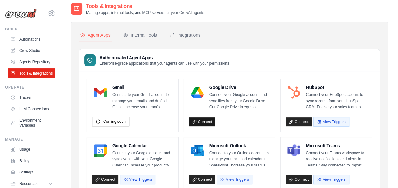
click at [202, 122] on link "Connect" at bounding box center [202, 122] width 26 height 9
